Goal: Information Seeking & Learning: Learn about a topic

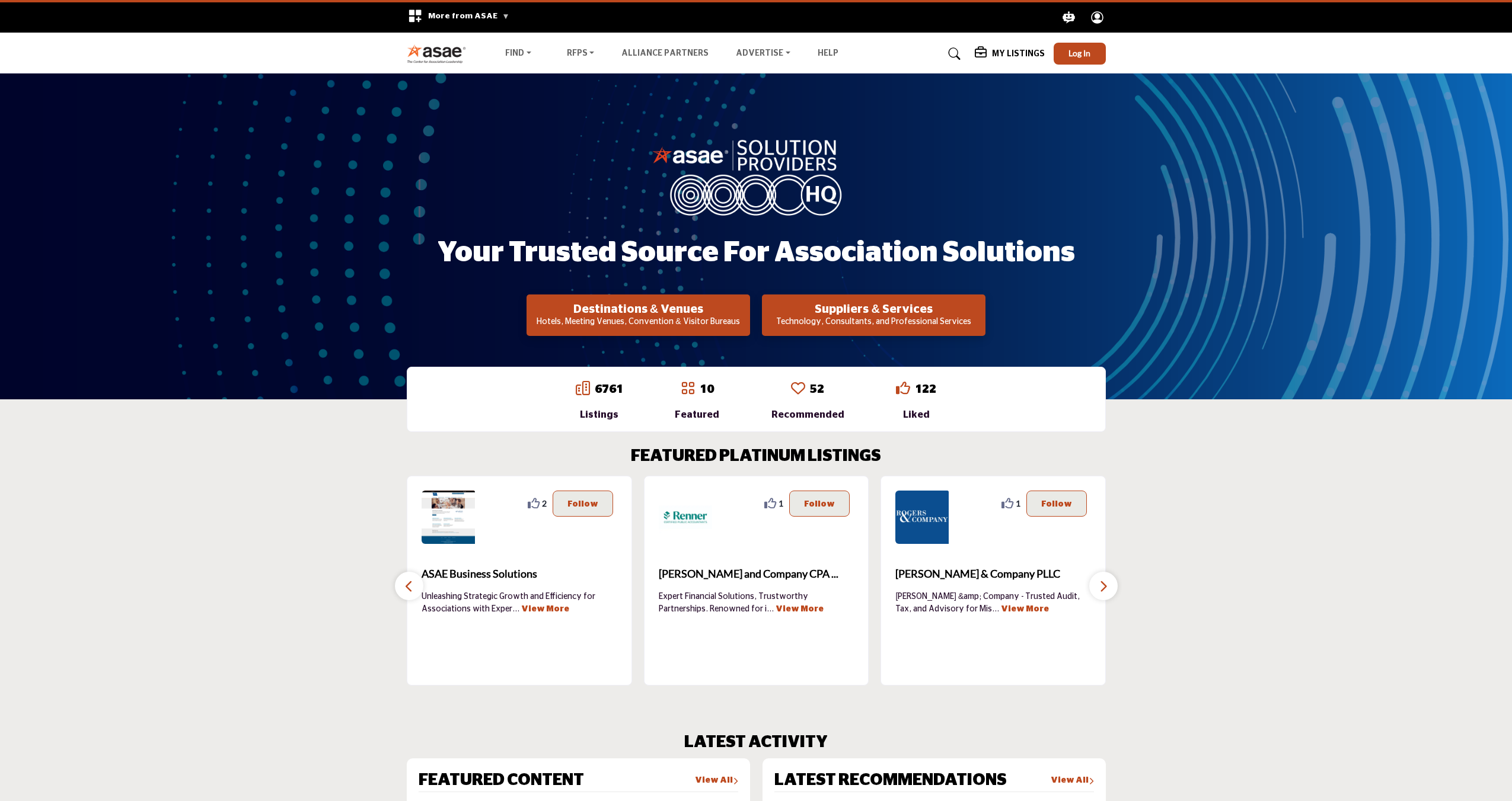
click at [747, 322] on p "Technology, Consultants, and Professional Services" at bounding box center [638, 322] width 217 height 12
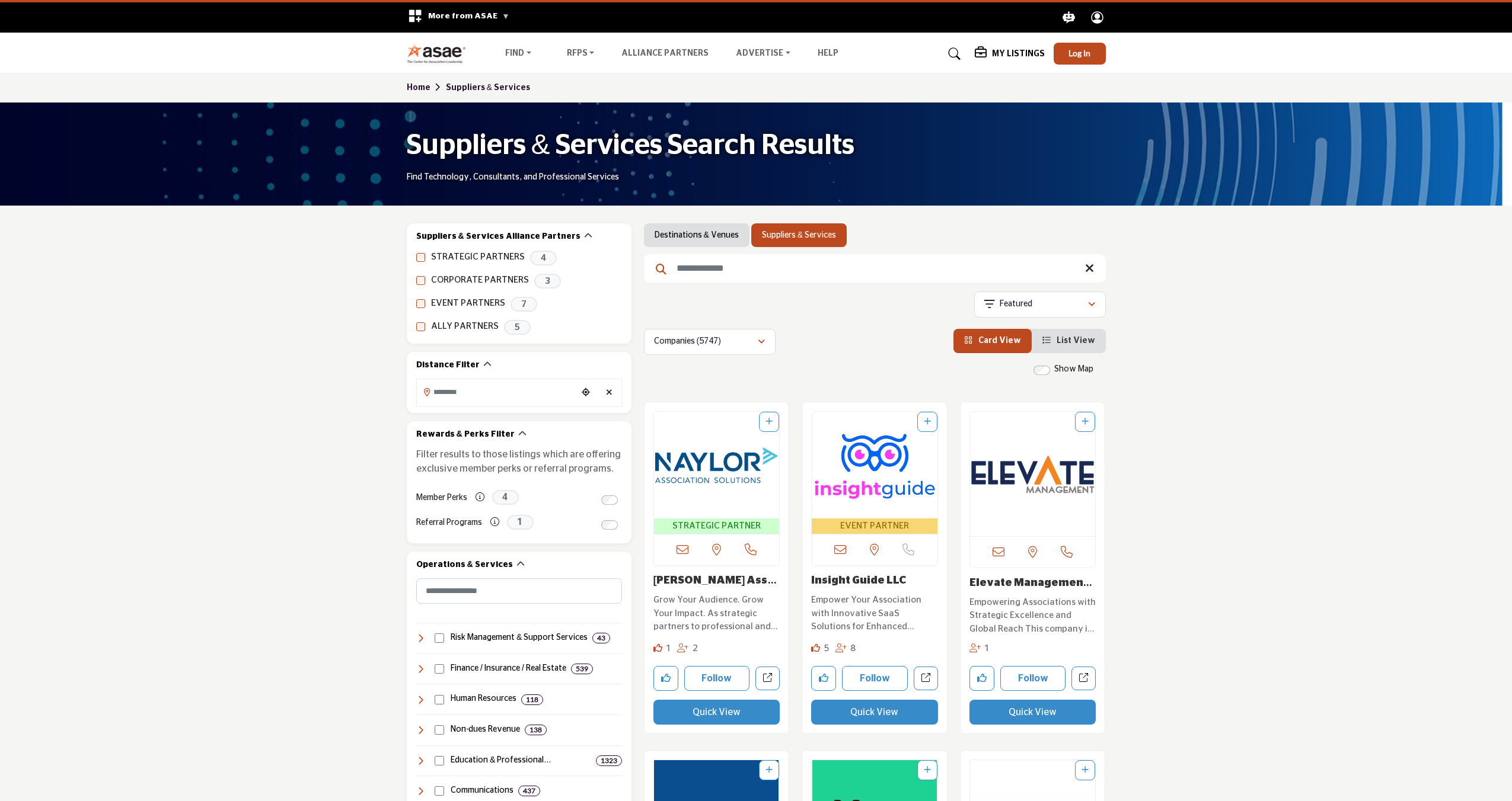
click at [714, 271] on input "Search Keyword" at bounding box center [875, 268] width 462 height 29
click at [470, 260] on label "STRATEGIC PARTNERS" at bounding box center [478, 257] width 94 height 13
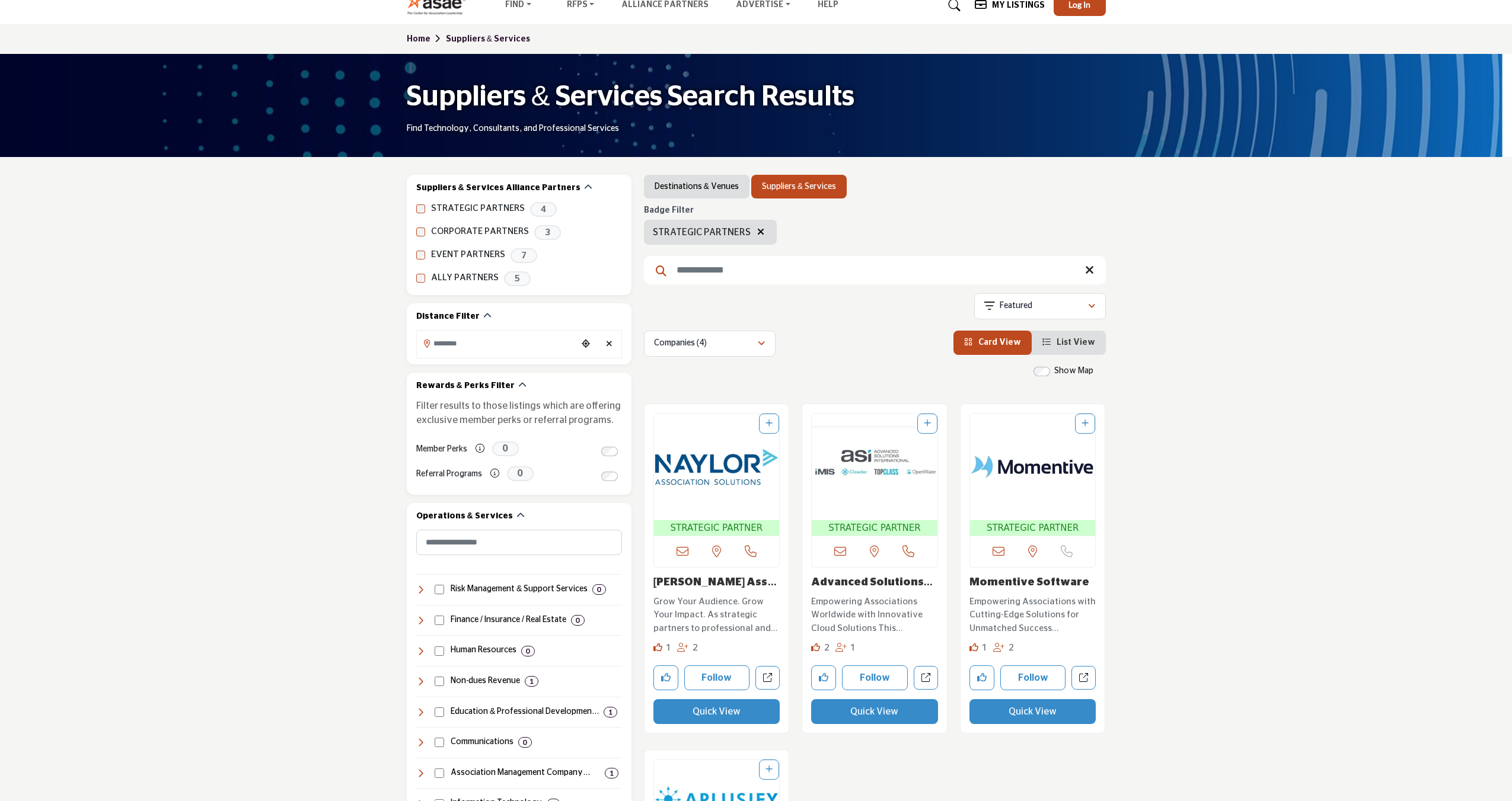
scroll to position [38, 0]
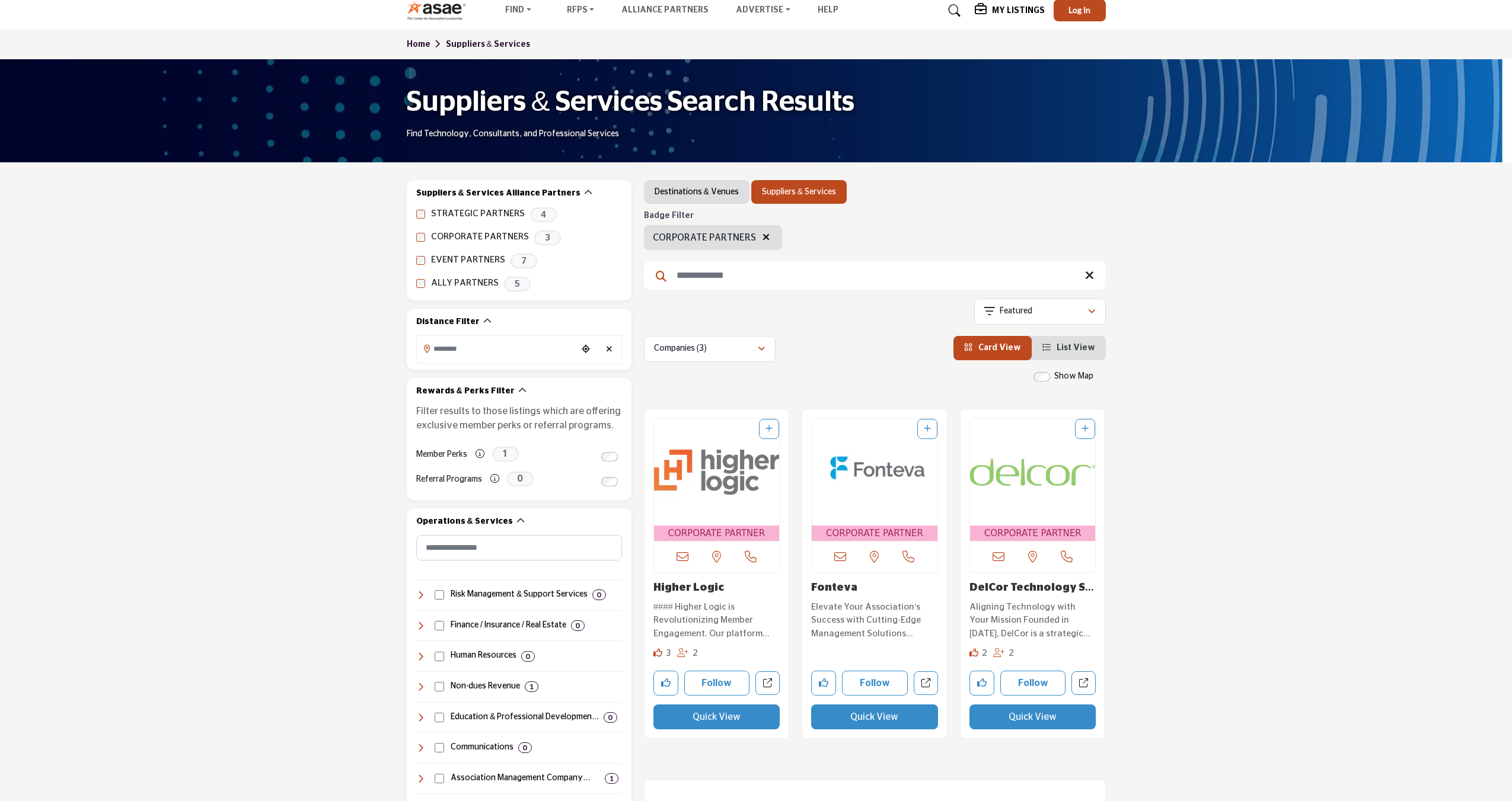
scroll to position [1, 0]
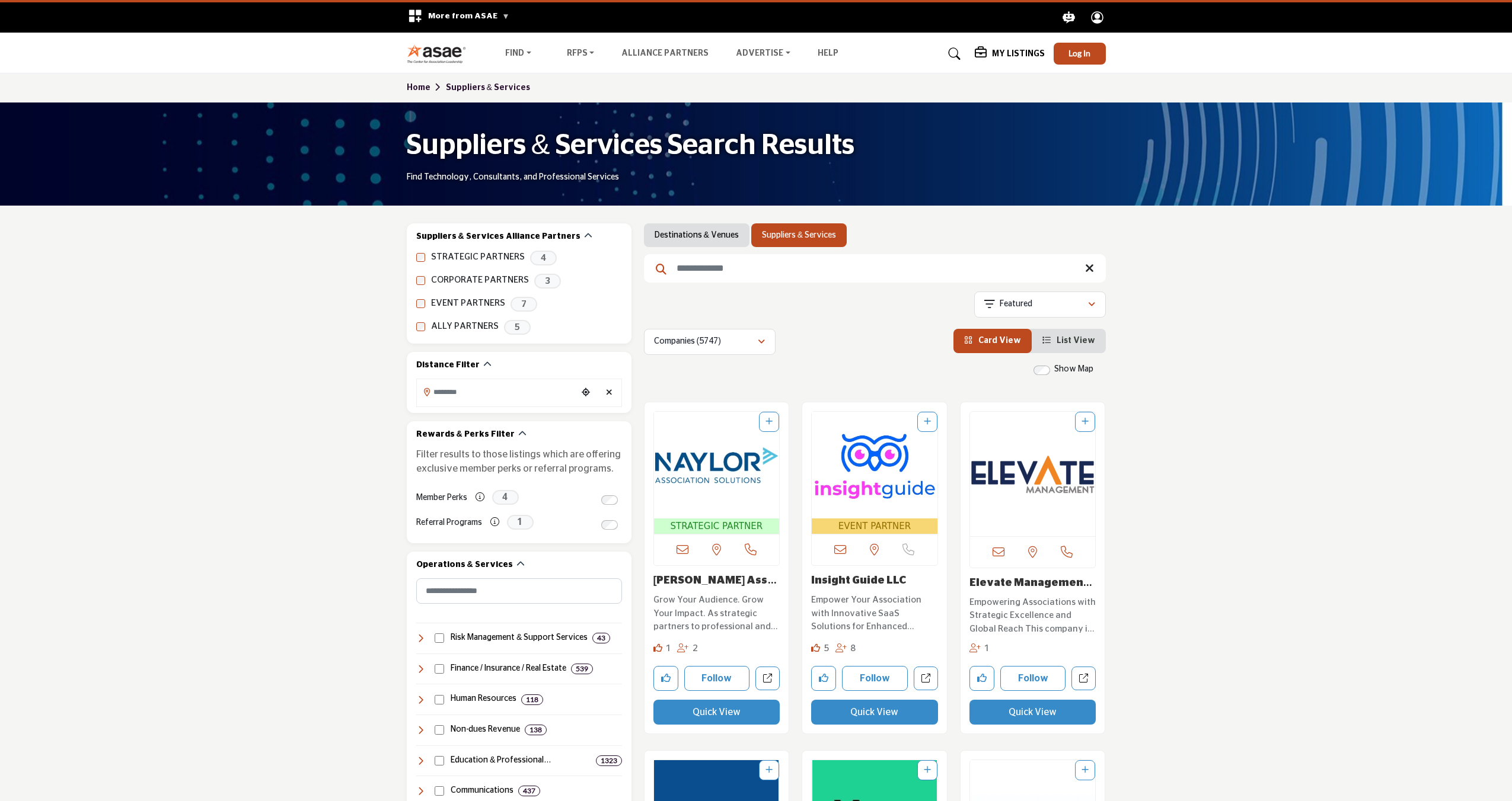
click at [730, 268] on input "Search Keyword" at bounding box center [875, 268] width 462 height 29
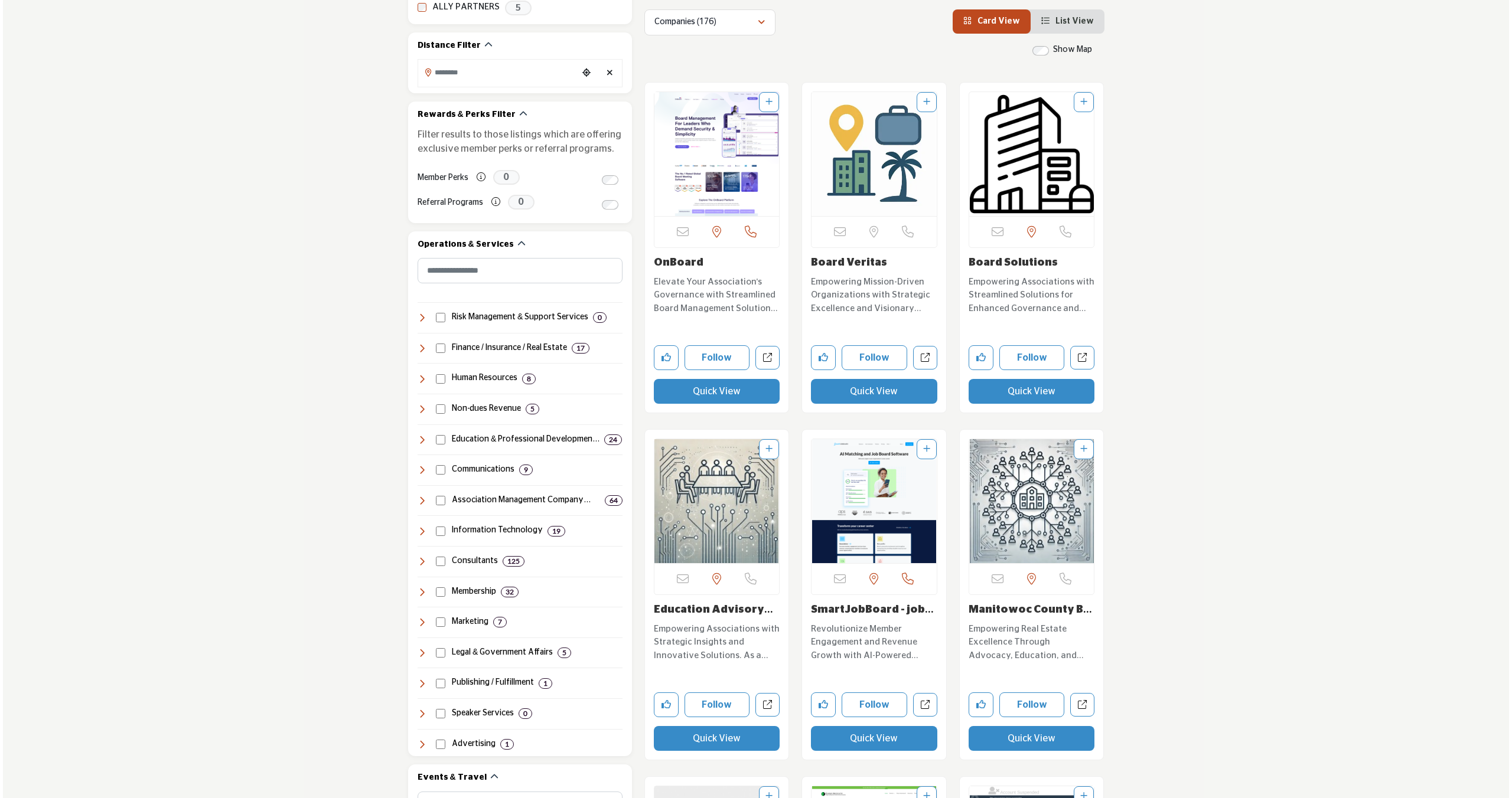
scroll to position [305, 0]
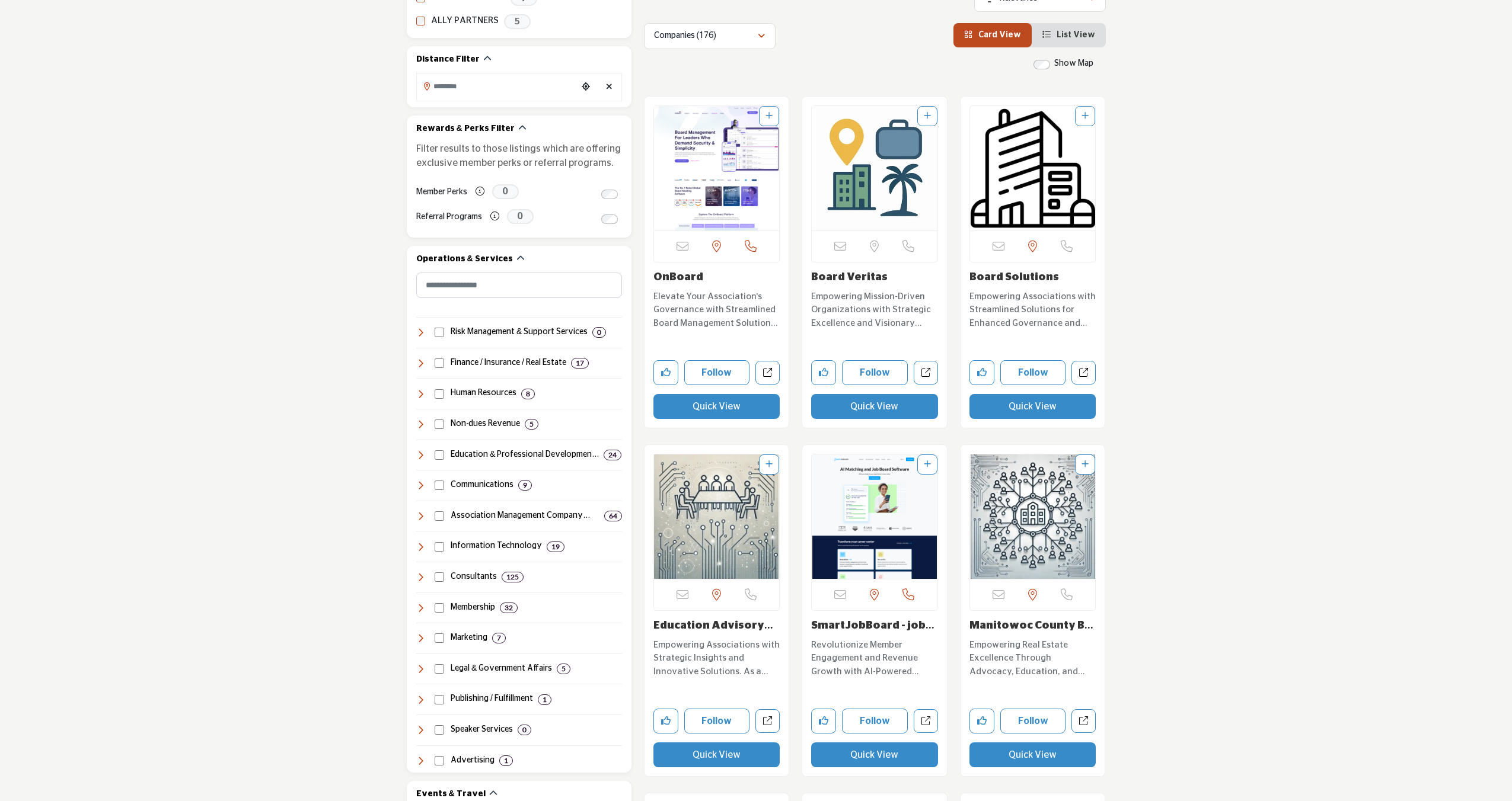
type input "*******"
click at [712, 401] on button "Quick View" at bounding box center [717, 406] width 127 height 25
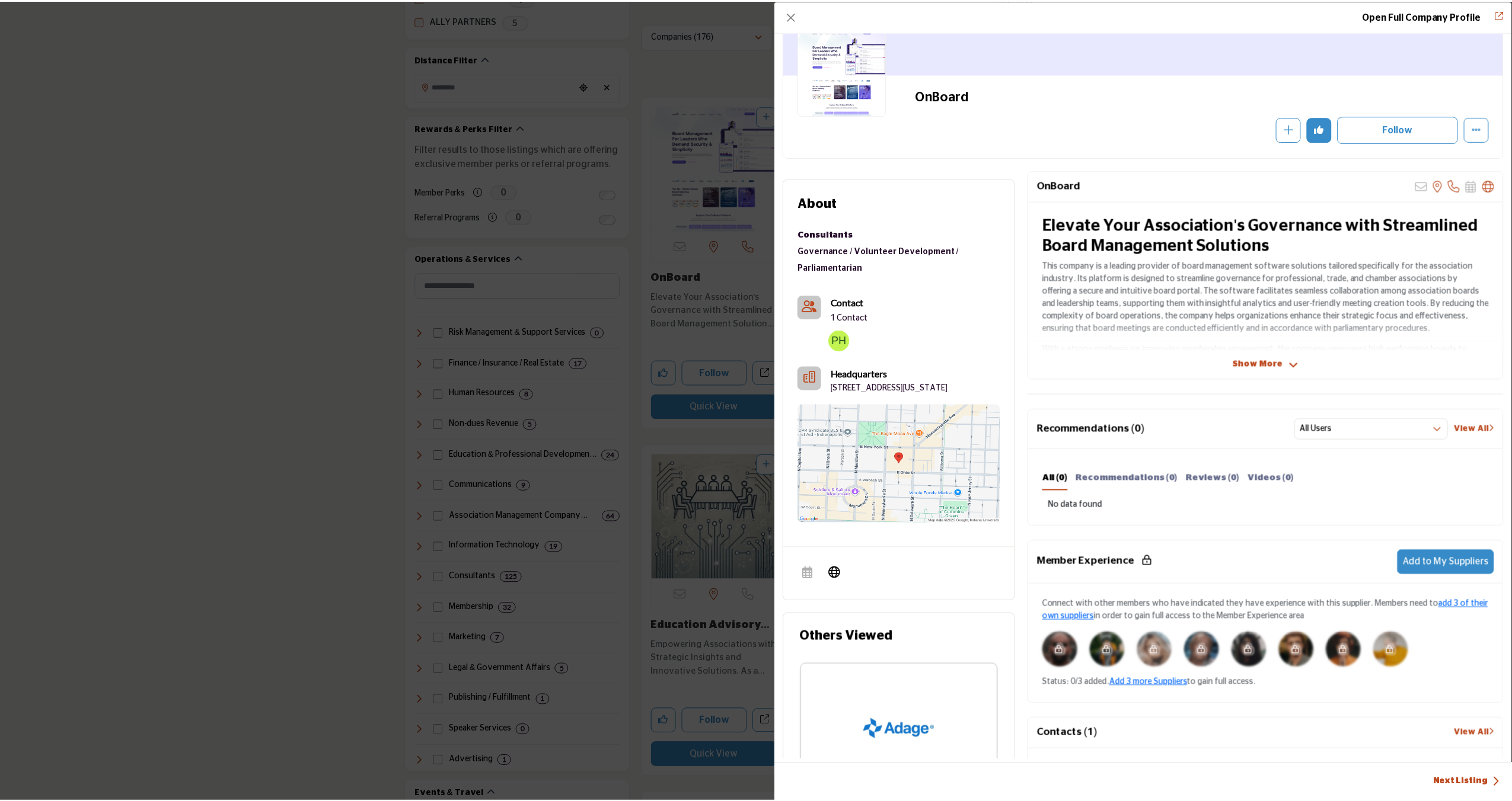
scroll to position [68, 0]
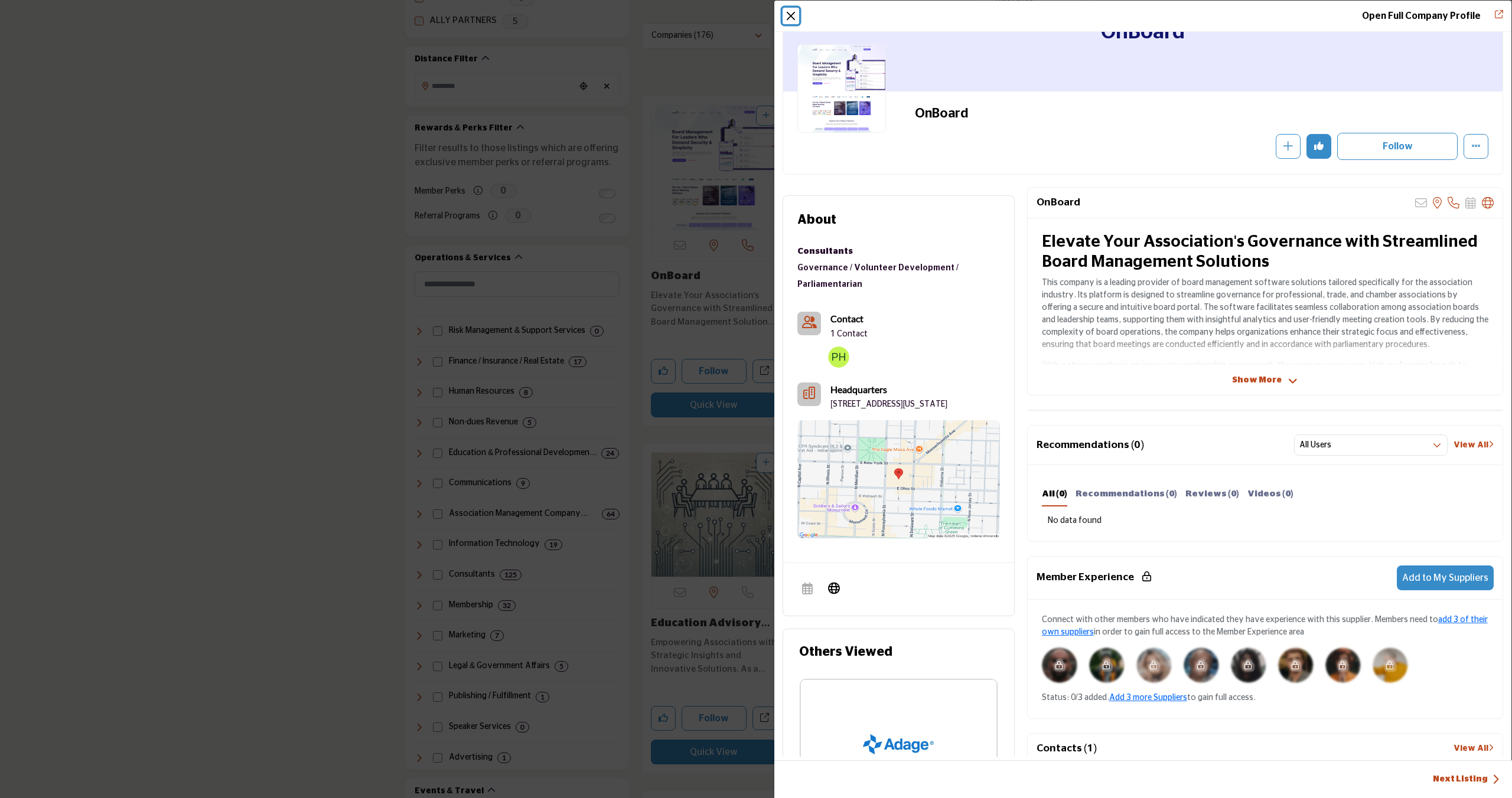
click at [787, 12] on button "Close" at bounding box center [791, 16] width 17 height 17
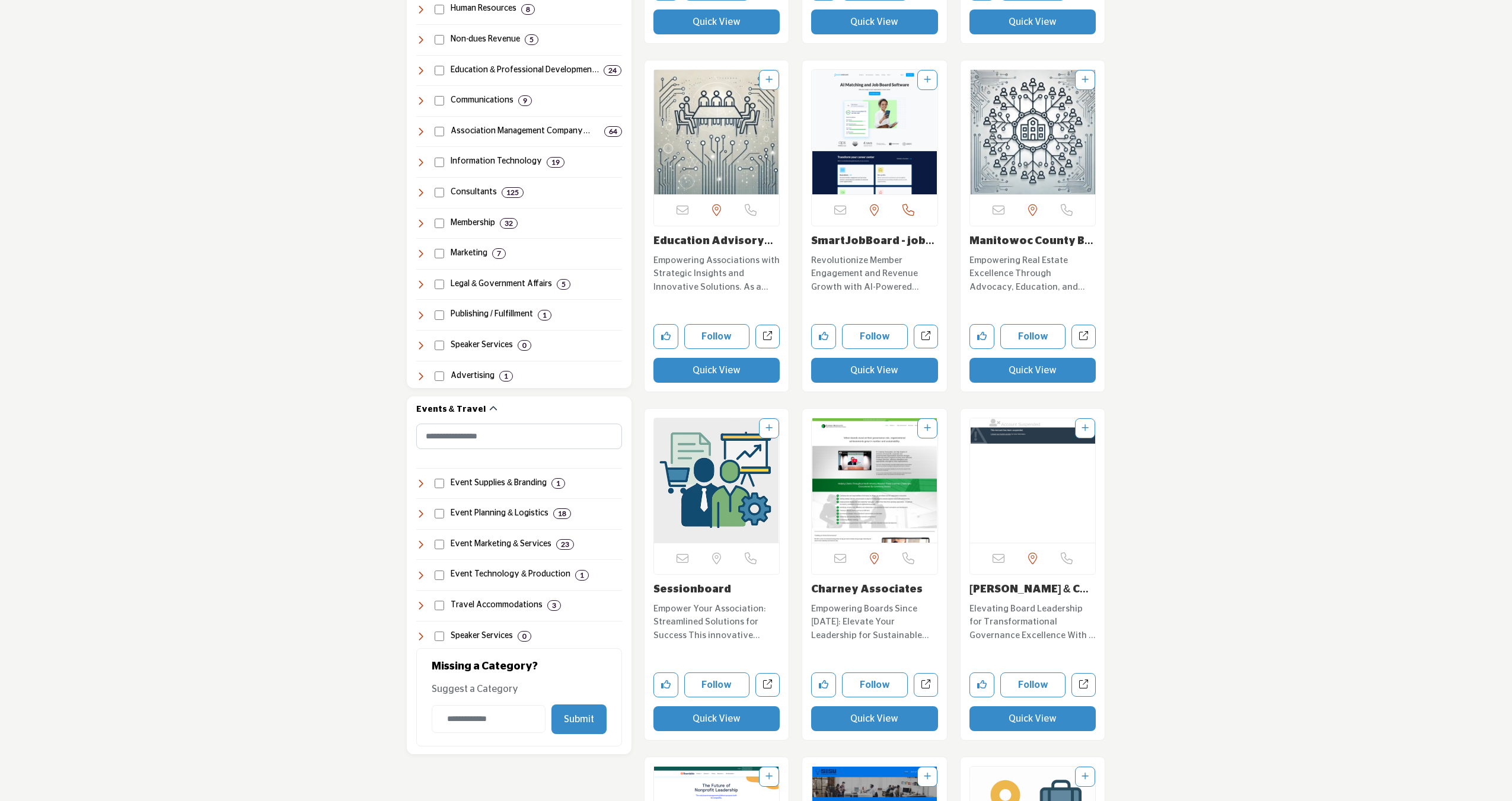
scroll to position [729, 0]
